Goal: Task Accomplishment & Management: Complete application form

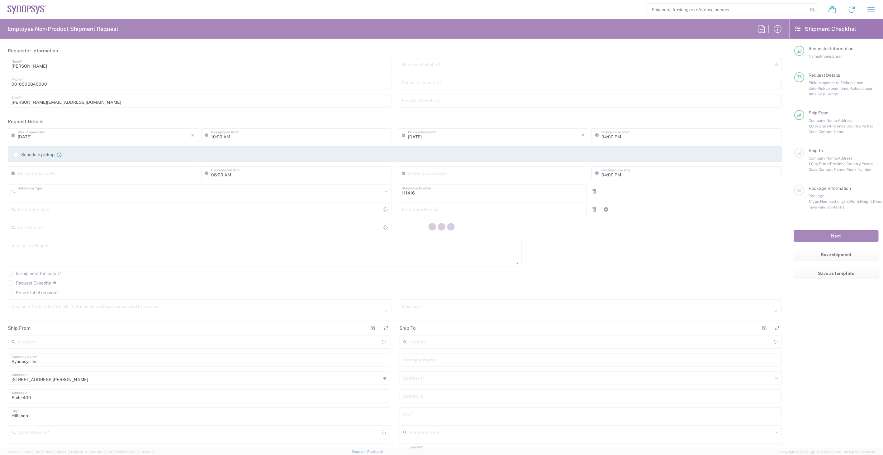
type input "Department"
type input "US01, SIG, IT Platform Products 111416"
type input "[GEOGRAPHIC_DATA]"
type input "Delivered at Place"
type input "[US_STATE]"
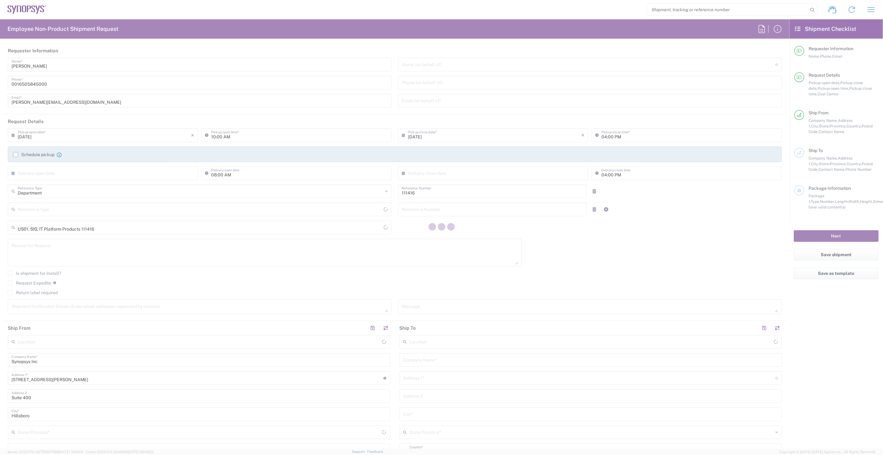
type input "[GEOGRAPHIC_DATA]"
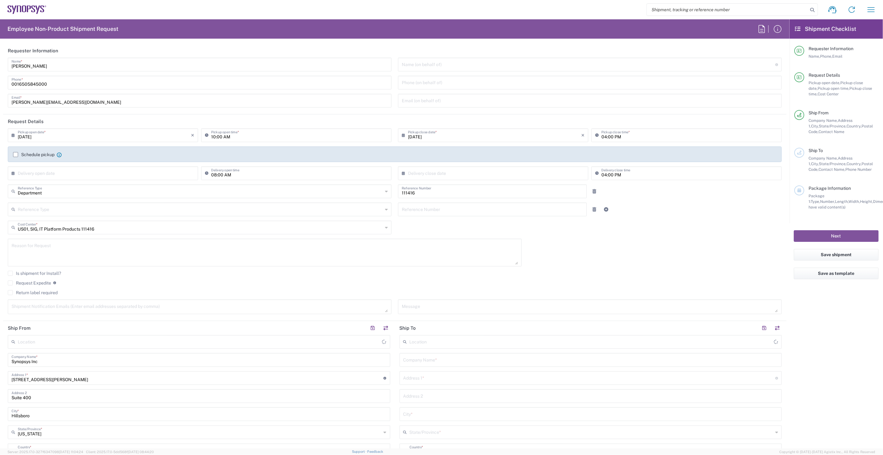
type input "Hillsboro US03"
click at [250, 132] on input "10:00 AM" at bounding box center [299, 134] width 177 height 11
type input "03:00 PM"
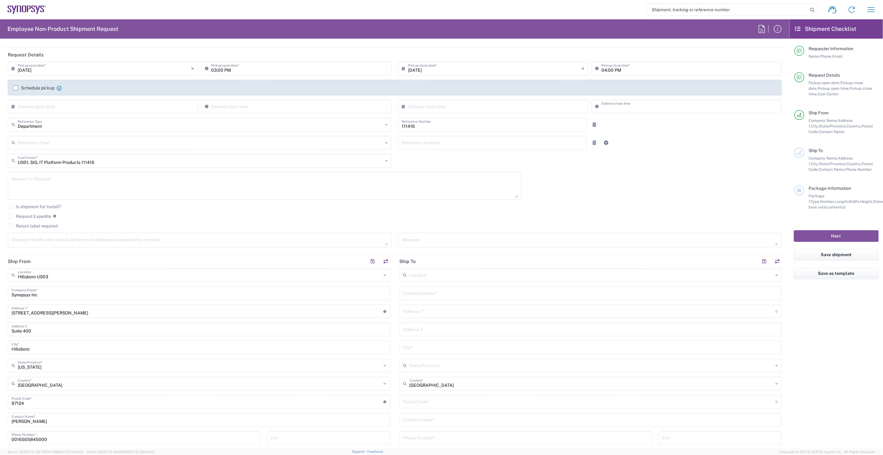
scroll to position [69, 0]
click at [423, 273] on input "text" at bounding box center [592, 272] width 364 height 11
click at [438, 278] on div "us26 Location" at bounding box center [591, 273] width 383 height 14
click at [439, 284] on span "[GEOGRAPHIC_DATA] US26" at bounding box center [586, 286] width 378 height 10
type input "[GEOGRAPHIC_DATA] US26"
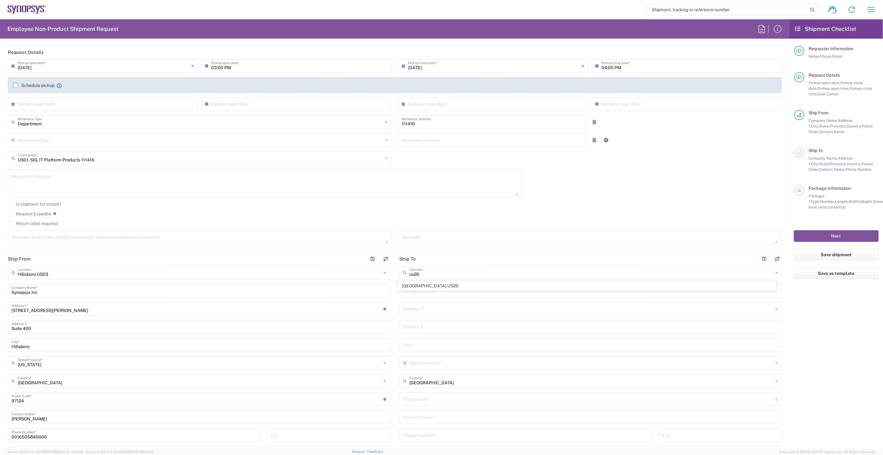
type input "Synopsys Inc"
type input "1301 S Mopac Expy"
type input "[STREET_ADDRESS]"
type input "Austin"
type input "[US_STATE]"
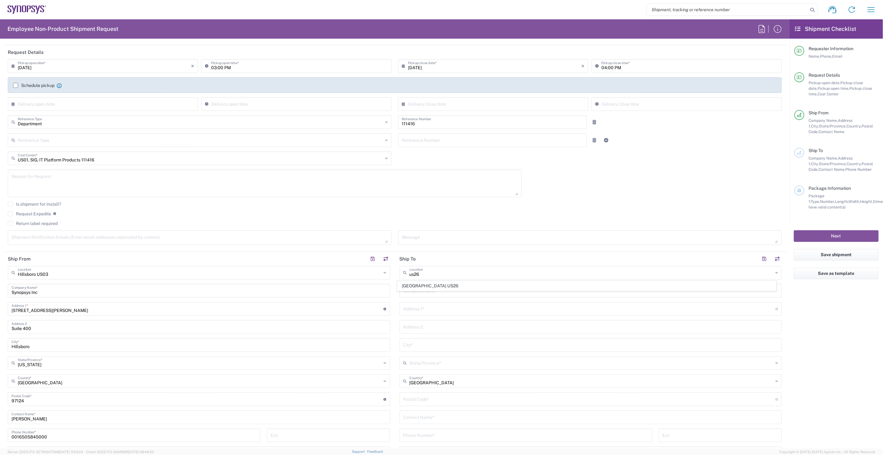
type input "78746"
click at [434, 416] on input "text" at bounding box center [590, 416] width 375 height 11
type input "[PERSON_NAME]"
type input "6505845000"
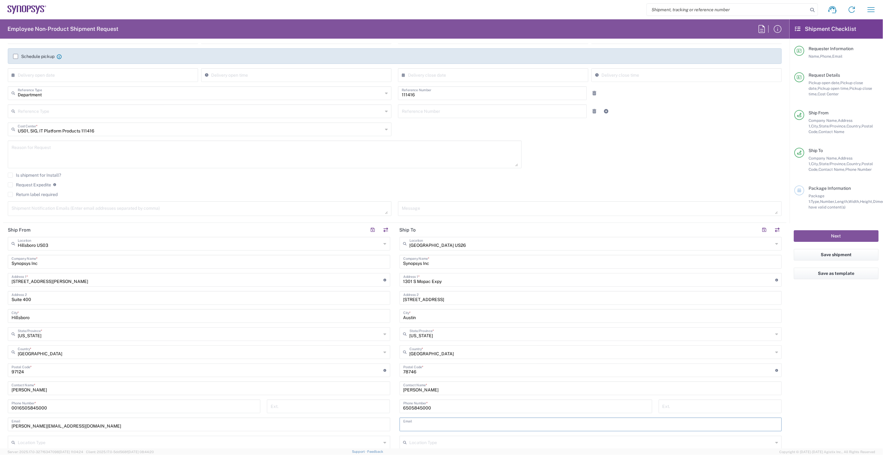
scroll to position [113, 0]
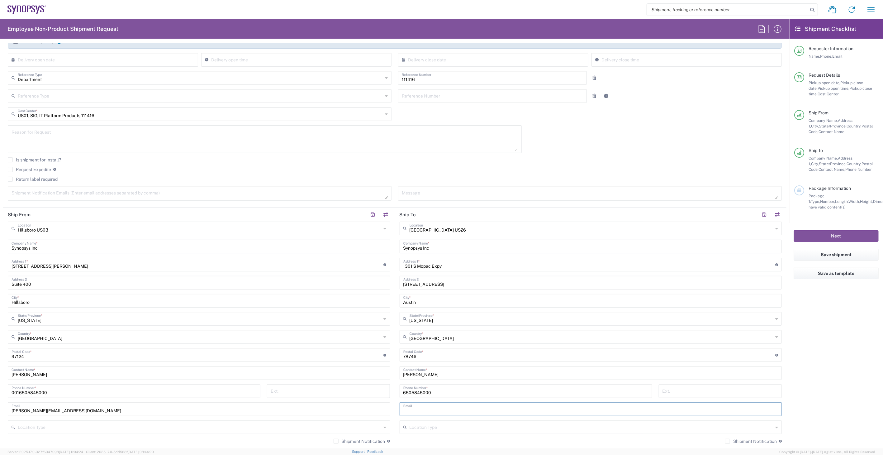
paste input "[PERSON_NAME][EMAIL_ADDRESS][DOMAIN_NAME]"
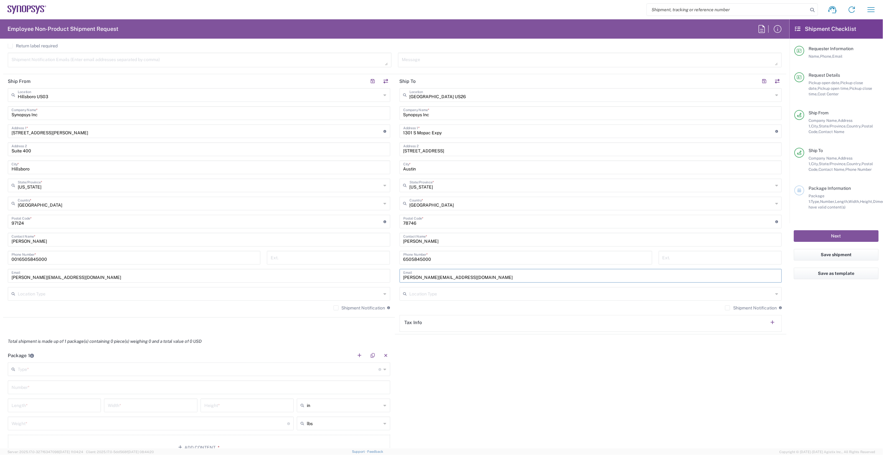
scroll to position [252, 0]
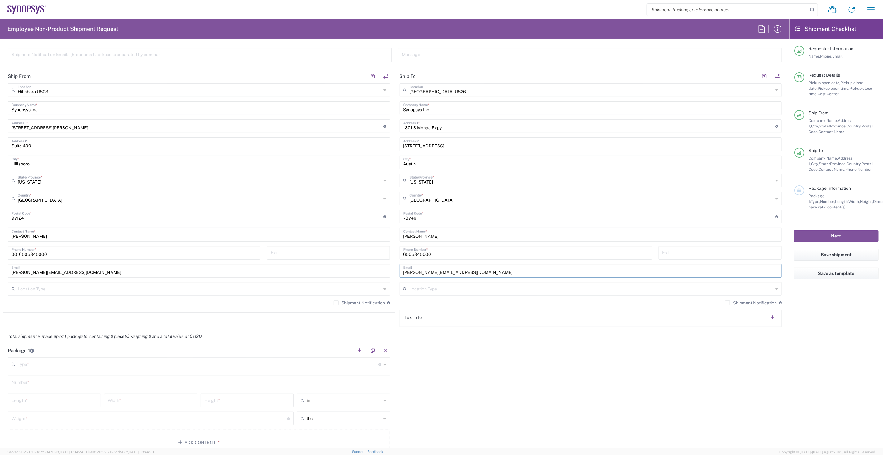
type input "[PERSON_NAME][EMAIL_ADDRESS][DOMAIN_NAME]"
click at [48, 360] on input "text" at bounding box center [198, 363] width 361 height 11
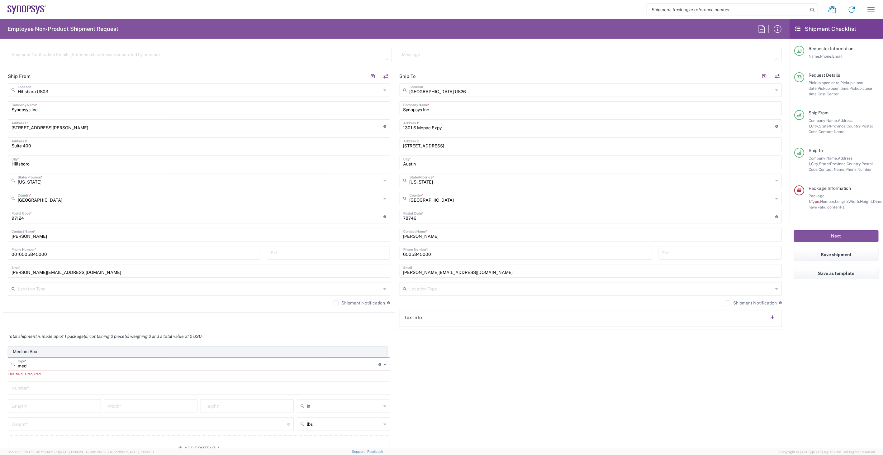
click at [53, 353] on span "Medium Box" at bounding box center [197, 352] width 378 height 10
type input "Medium Box"
type input "13"
type input "11.5"
type input "2.5"
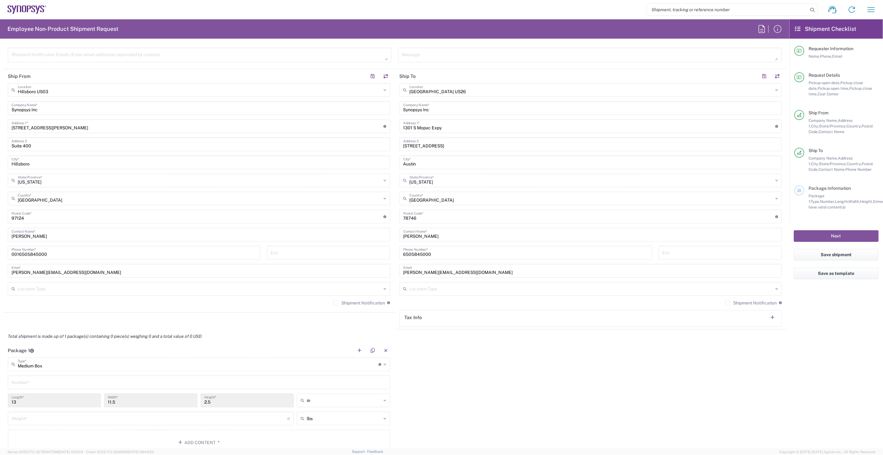
click at [41, 382] on input "text" at bounding box center [199, 381] width 375 height 11
type input "1"
click at [38, 415] on input "number" at bounding box center [150, 417] width 276 height 11
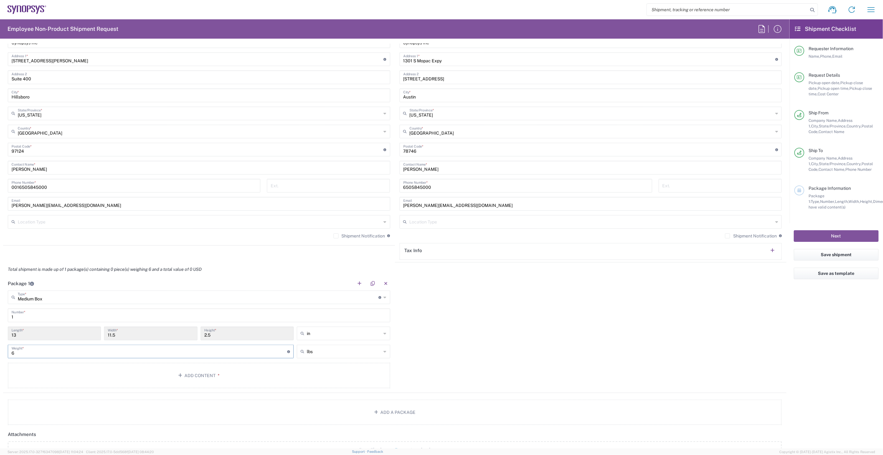
scroll to position [390, 0]
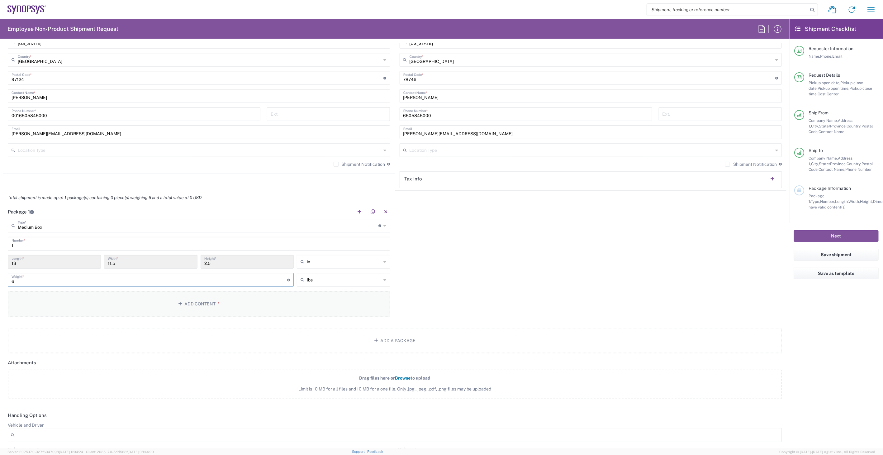
type input "6"
click at [207, 309] on button "Add Content *" at bounding box center [199, 304] width 383 height 26
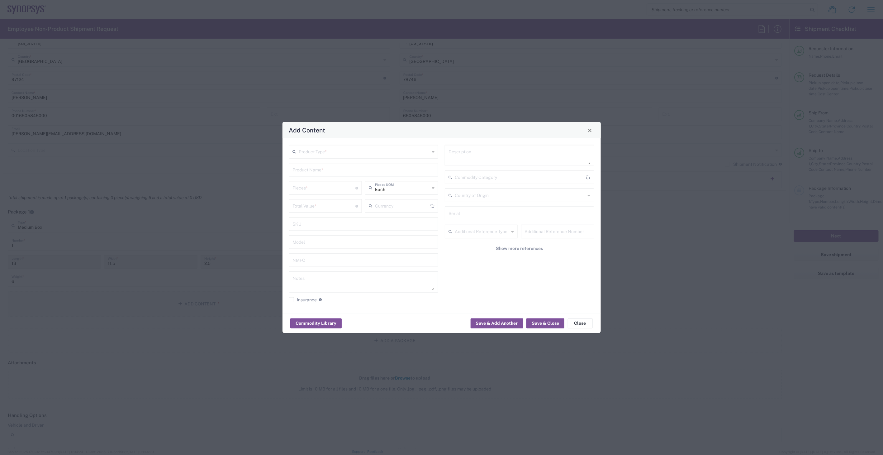
type input "US Dollar"
click at [330, 157] on div "Product Type *" at bounding box center [364, 152] width 150 height 14
click at [334, 178] on span "General Commodity" at bounding box center [364, 176] width 148 height 10
type input "General Commodity"
click at [334, 174] on input "text" at bounding box center [364, 169] width 142 height 11
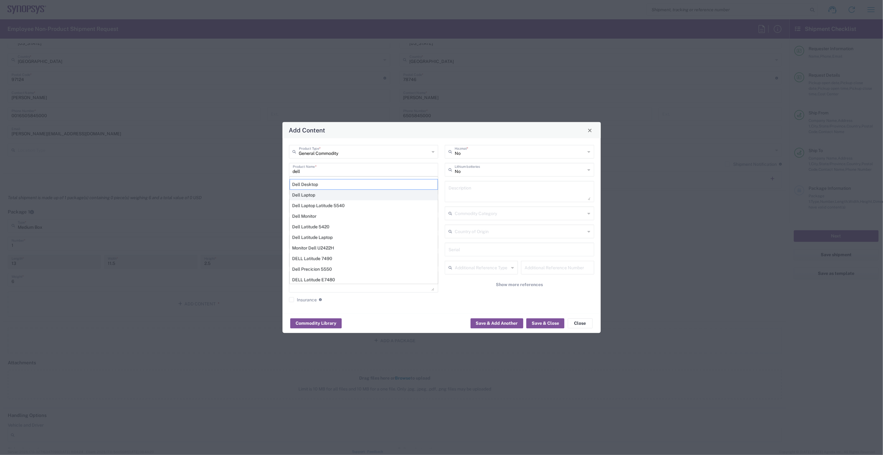
click at [326, 195] on div "Dell Laptop" at bounding box center [364, 195] width 148 height 11
type input "Dell Laptop"
type textarea "Dell Laptop"
click at [324, 188] on input "number" at bounding box center [324, 187] width 63 height 11
type input "1"
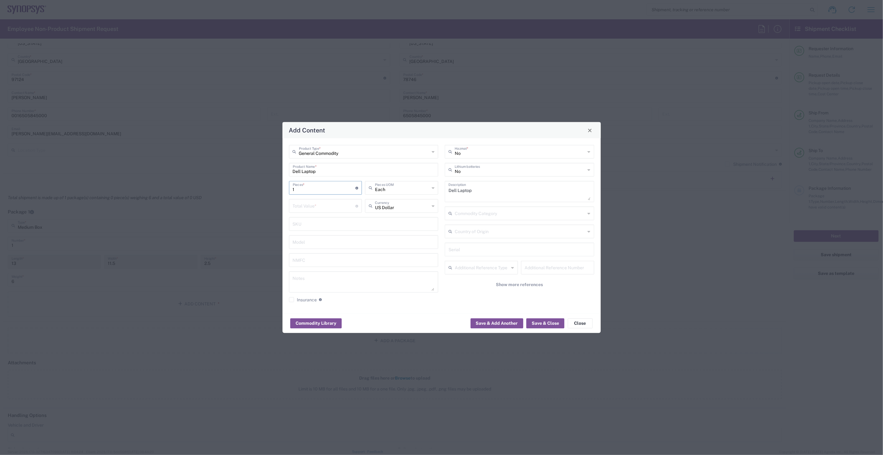
click at [323, 207] on input "number" at bounding box center [324, 205] width 63 height 11
type input "1200"
type input "US Dollar"
click at [536, 169] on input "text" at bounding box center [520, 169] width 131 height 11
click at [525, 189] on span "Yes" at bounding box center [519, 194] width 148 height 10
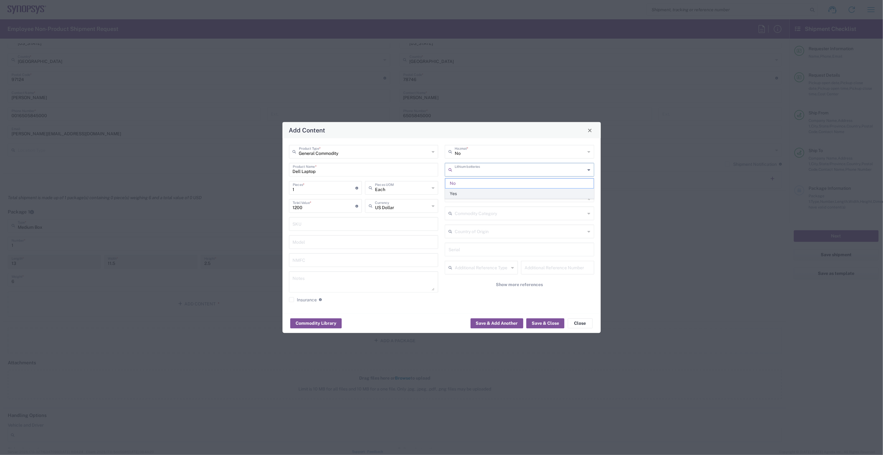
type input "Yes"
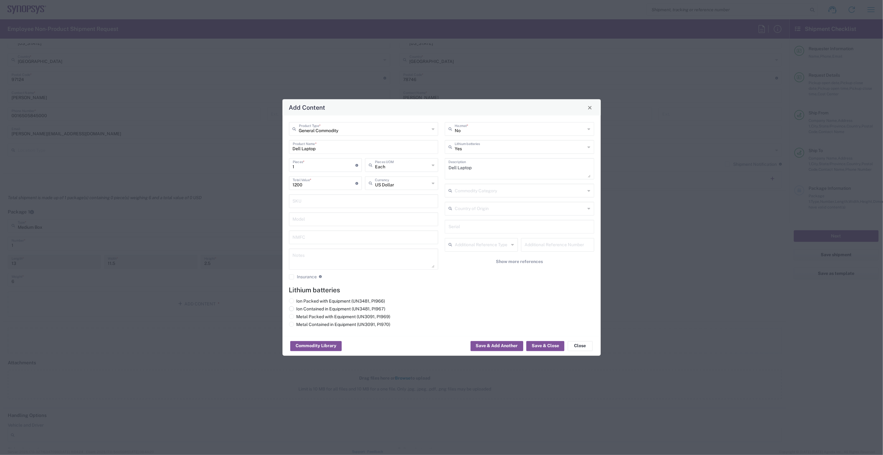
click at [340, 306] on label "Ion Contained in Equipment (UN3481, PI967)" at bounding box center [337, 309] width 97 height 6
click at [301, 306] on input "Ion Contained in Equipment (UN3481, PI967)" at bounding box center [299, 308] width 4 height 4
radio input "true"
click at [552, 348] on button "Save & Close" at bounding box center [545, 346] width 38 height 10
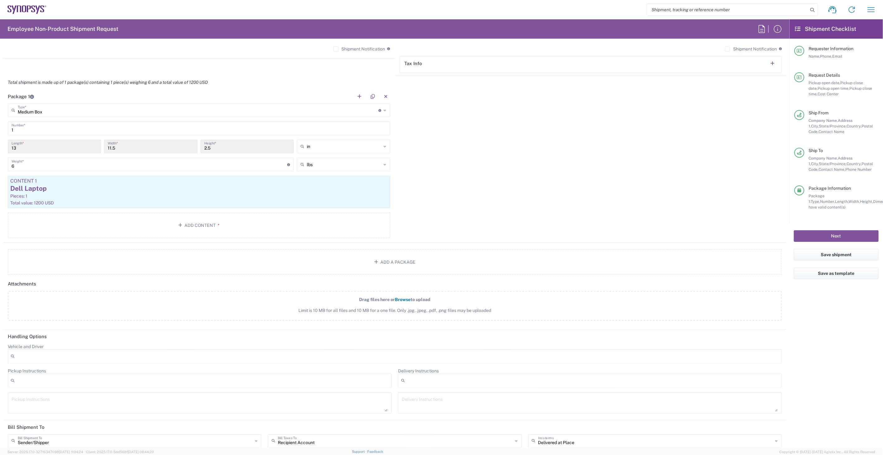
scroll to position [569, 0]
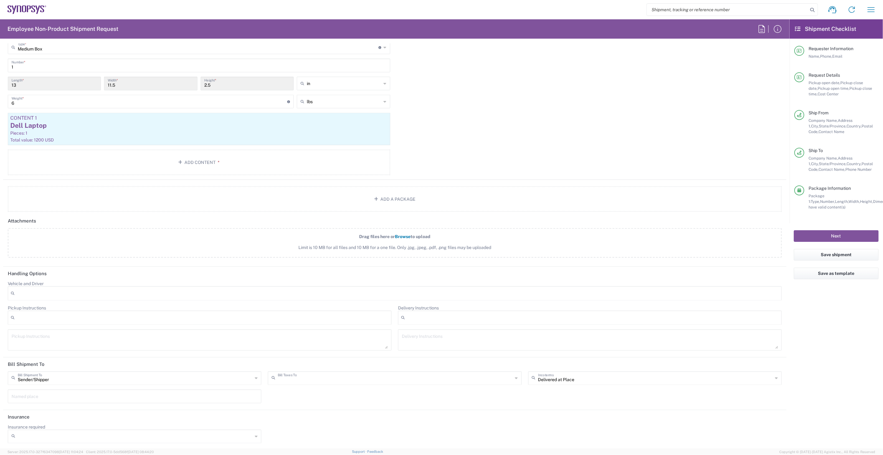
click at [358, 381] on input "text" at bounding box center [395, 377] width 235 height 11
click at [367, 400] on span "Sender/Shipper" at bounding box center [392, 400] width 251 height 10
type input "Sender/Shipper"
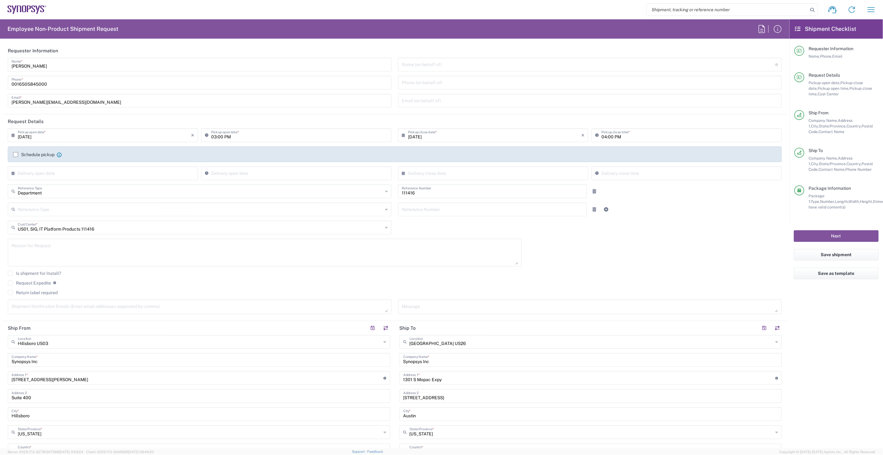
scroll to position [242, 0]
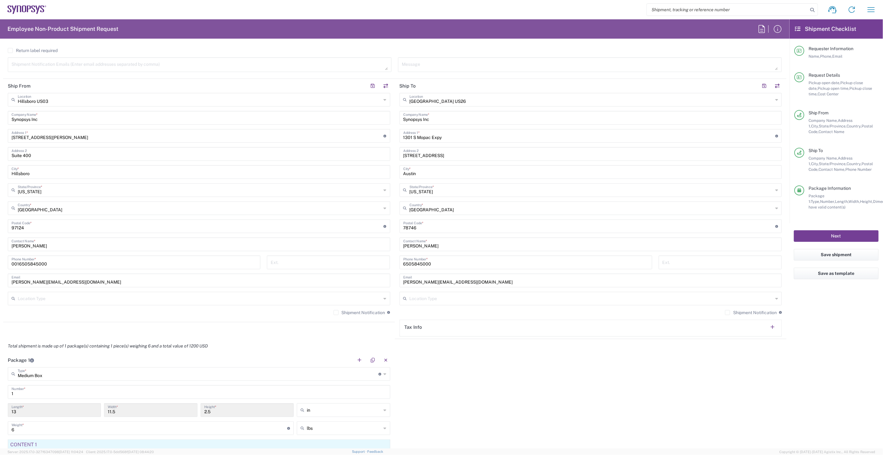
click at [815, 237] on button "Next" at bounding box center [836, 236] width 85 height 12
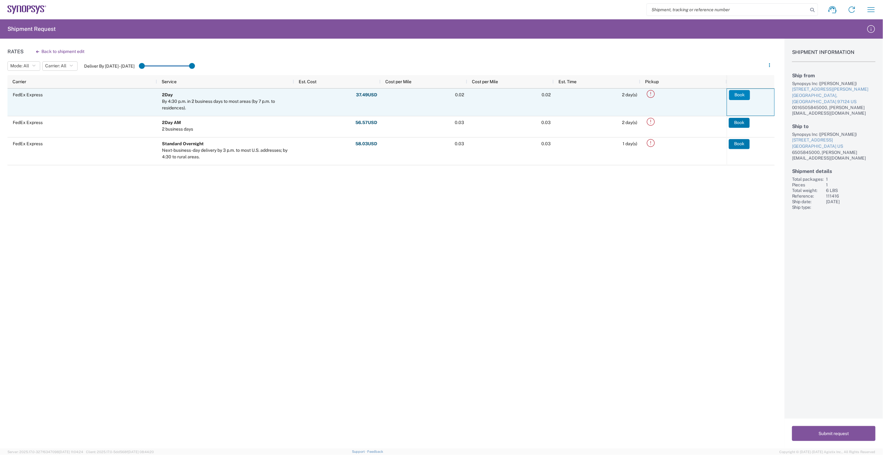
click at [741, 98] on button "Book" at bounding box center [739, 95] width 21 height 10
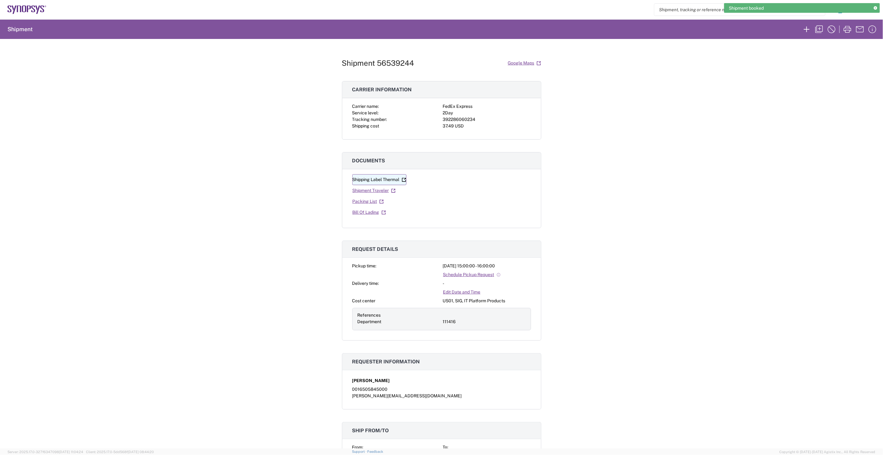
click at [393, 182] on link "Shipping Label Thermal" at bounding box center [379, 179] width 54 height 11
click at [451, 116] on div "2Day" at bounding box center [487, 113] width 88 height 7
click at [451, 117] on div "392286060234" at bounding box center [487, 119] width 88 height 7
copy div "392286060234"
